Goal: Information Seeking & Learning: Learn about a topic

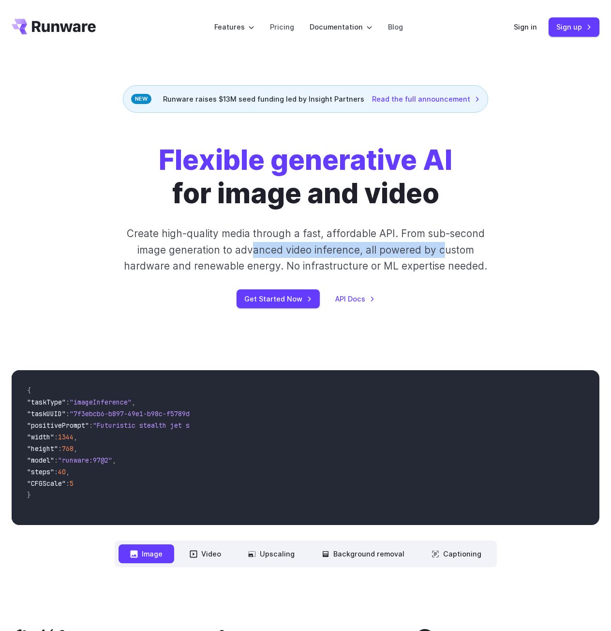
drag, startPoint x: 254, startPoint y: 251, endPoint x: 444, endPoint y: 251, distance: 189.1
click at [444, 251] on p "Create high-quality media through a fast, affordable API. From sub-second image…" at bounding box center [306, 249] width 376 height 48
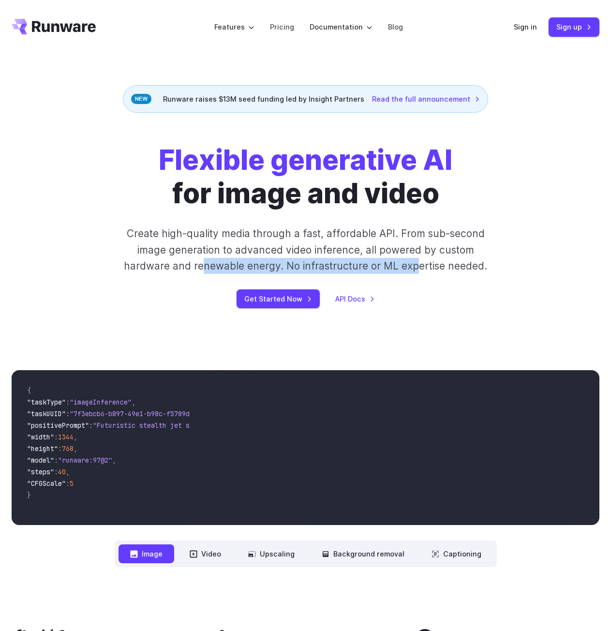
drag, startPoint x: 201, startPoint y: 263, endPoint x: 421, endPoint y: 270, distance: 219.7
click at [419, 269] on p "Create high-quality media through a fast, affordable API. From sub-second image…" at bounding box center [306, 249] width 376 height 48
click at [446, 264] on p "Create high-quality media through a fast, affordable API. From sub-second image…" at bounding box center [306, 249] width 376 height 48
drag, startPoint x: 155, startPoint y: 234, endPoint x: 220, endPoint y: 232, distance: 64.4
click at [220, 232] on p "Create high-quality media through a fast, affordable API. From sub-second image…" at bounding box center [306, 249] width 376 height 48
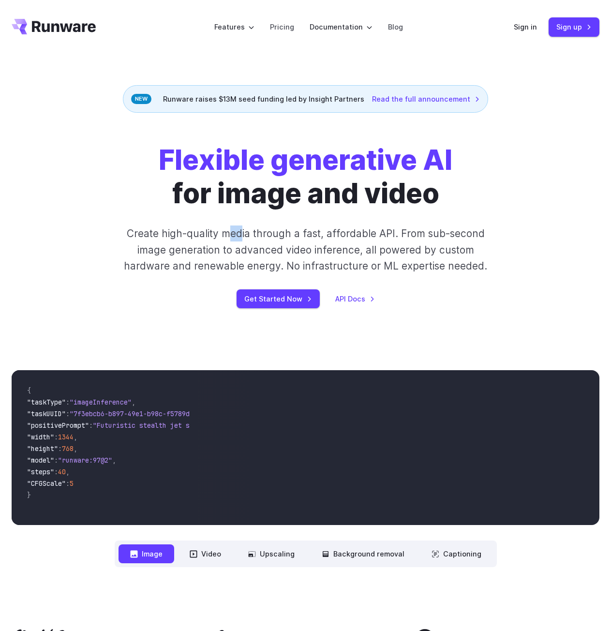
drag, startPoint x: 228, startPoint y: 233, endPoint x: 242, endPoint y: 236, distance: 13.8
click at [242, 236] on p "Create high-quality media through a fast, affordable API. From sub-second image…" at bounding box center [306, 249] width 376 height 48
drag, startPoint x: 272, startPoint y: 235, endPoint x: 265, endPoint y: 234, distance: 7.8
click at [265, 234] on p "Create high-quality media through a fast, affordable API. From sub-second image…" at bounding box center [306, 249] width 376 height 48
click at [261, 227] on p "Create high-quality media through a fast, affordable API. From sub-second image…" at bounding box center [306, 249] width 376 height 48
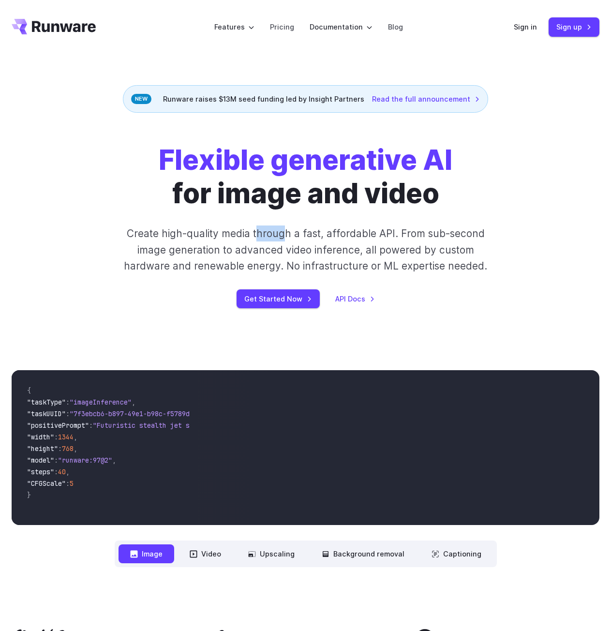
drag, startPoint x: 260, startPoint y: 231, endPoint x: 287, endPoint y: 233, distance: 27.1
click at [287, 233] on p "Create high-quality media through a fast, affordable API. From sub-second image…" at bounding box center [306, 249] width 376 height 48
click at [274, 238] on p "Create high-quality media through a fast, affordable API. From sub-second image…" at bounding box center [306, 249] width 376 height 48
drag, startPoint x: 266, startPoint y: 234, endPoint x: 280, endPoint y: 232, distance: 14.2
click at [280, 231] on p "Create high-quality media through a fast, affordable API. From sub-second image…" at bounding box center [306, 249] width 376 height 48
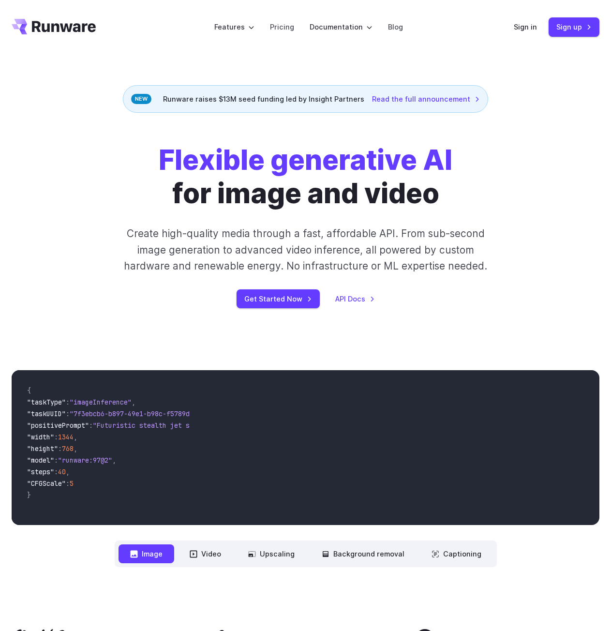
click at [265, 231] on div "Flexible generative AI for image and video Create high-quality media through a …" at bounding box center [306, 226] width 470 height 164
click at [271, 197] on h1 "Flexible generative AI for image and video" at bounding box center [306, 177] width 294 height 66
drag, startPoint x: 202, startPoint y: 163, endPoint x: 232, endPoint y: 171, distance: 31.1
click at [232, 166] on strong "Flexible generative AI" at bounding box center [306, 159] width 294 height 33
click at [193, 162] on strong "Flexible generative AI" at bounding box center [306, 159] width 294 height 33
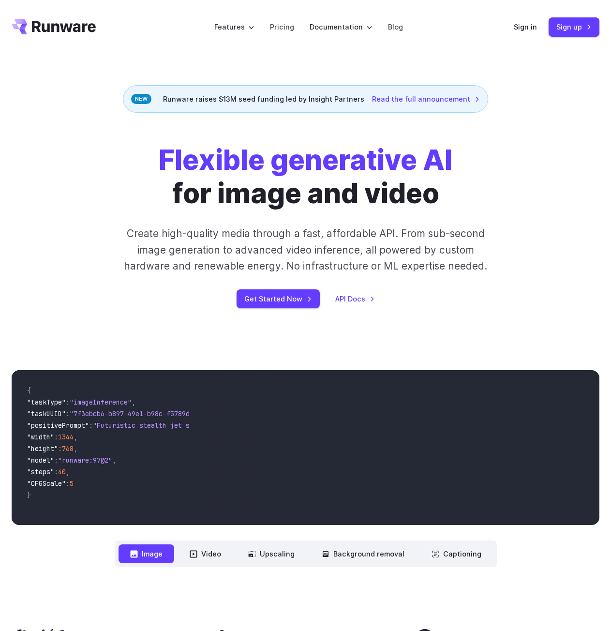
click at [146, 162] on div "Flexible generative AI for image and video Create high-quality media through a …" at bounding box center [306, 226] width 470 height 164
drag, startPoint x: 185, startPoint y: 161, endPoint x: 236, endPoint y: 158, distance: 50.9
click at [236, 158] on strong "Flexible generative AI" at bounding box center [306, 159] width 294 height 33
click at [225, 200] on h1 "Flexible generative AI for image and video" at bounding box center [306, 177] width 294 height 66
click at [269, 195] on h1 "Flexible generative AI for image and video" at bounding box center [306, 177] width 294 height 66
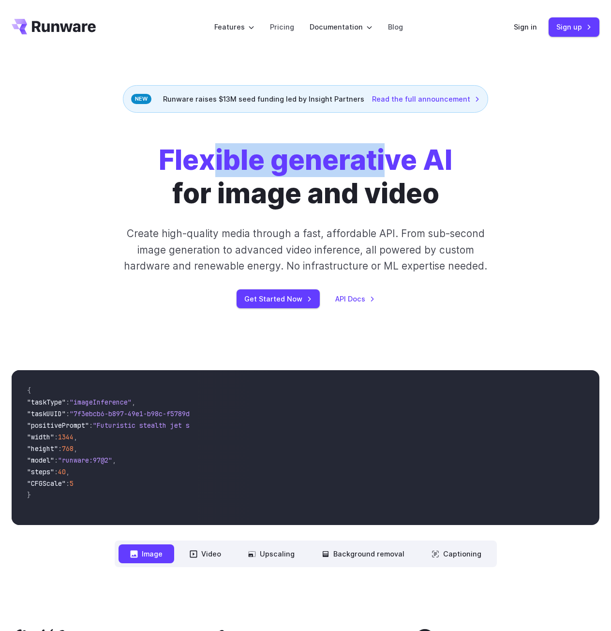
drag, startPoint x: 217, startPoint y: 163, endPoint x: 391, endPoint y: 153, distance: 174.4
click at [391, 153] on strong "Flexible generative AI" at bounding box center [306, 159] width 294 height 33
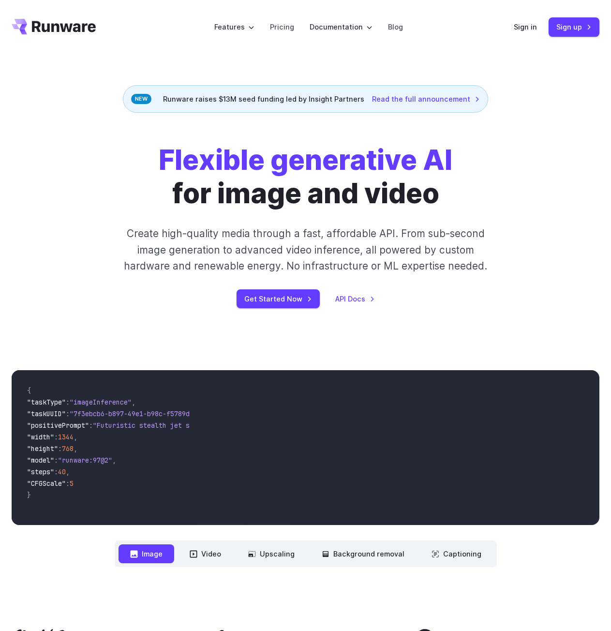
click at [396, 160] on strong "Flexible generative AI" at bounding box center [306, 159] width 294 height 33
